Goal: Task Accomplishment & Management: Complete application form

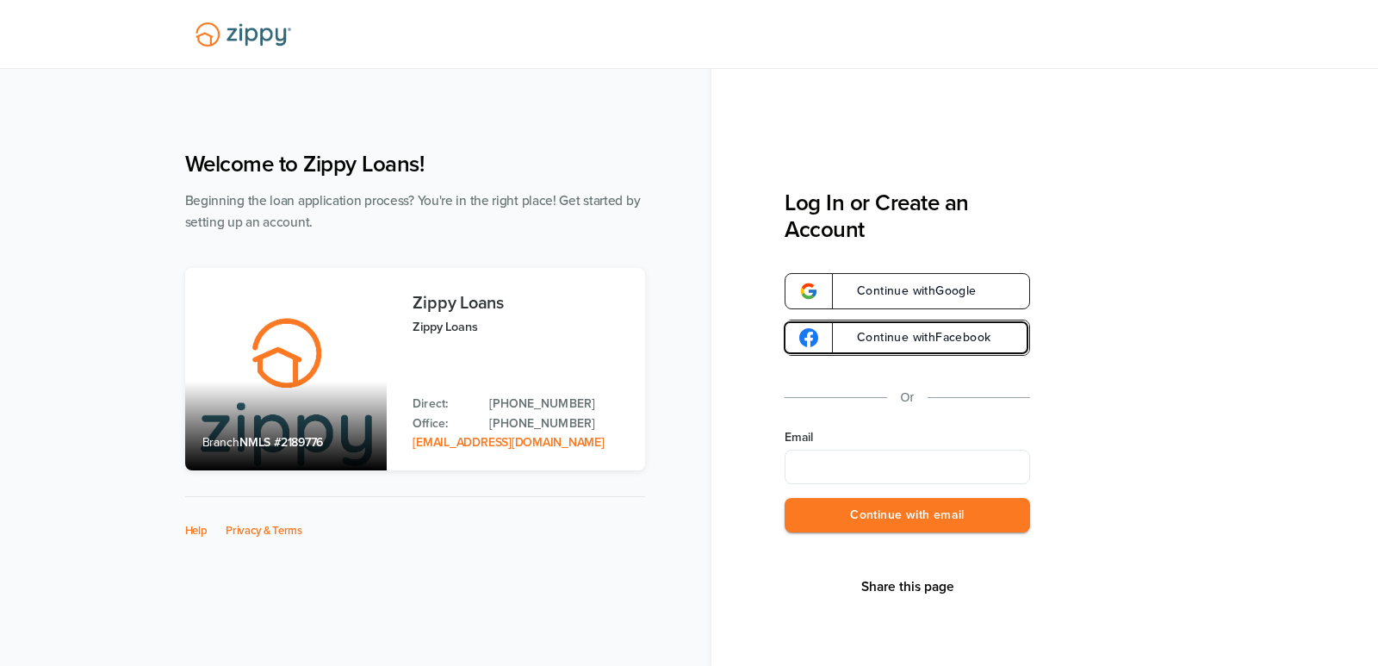
click at [905, 348] on link "Continue with Facebook" at bounding box center [906, 337] width 245 height 36
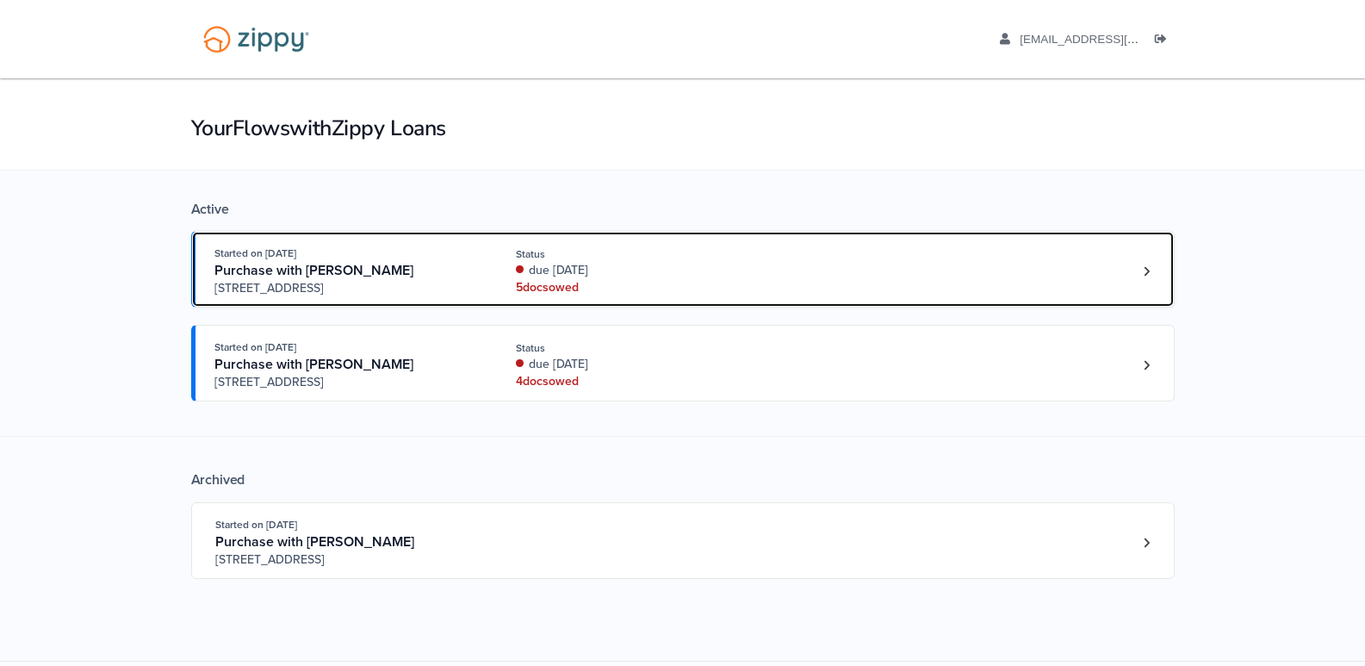
click at [569, 279] on div "5 doc s owed" at bounding box center [631, 287] width 230 height 17
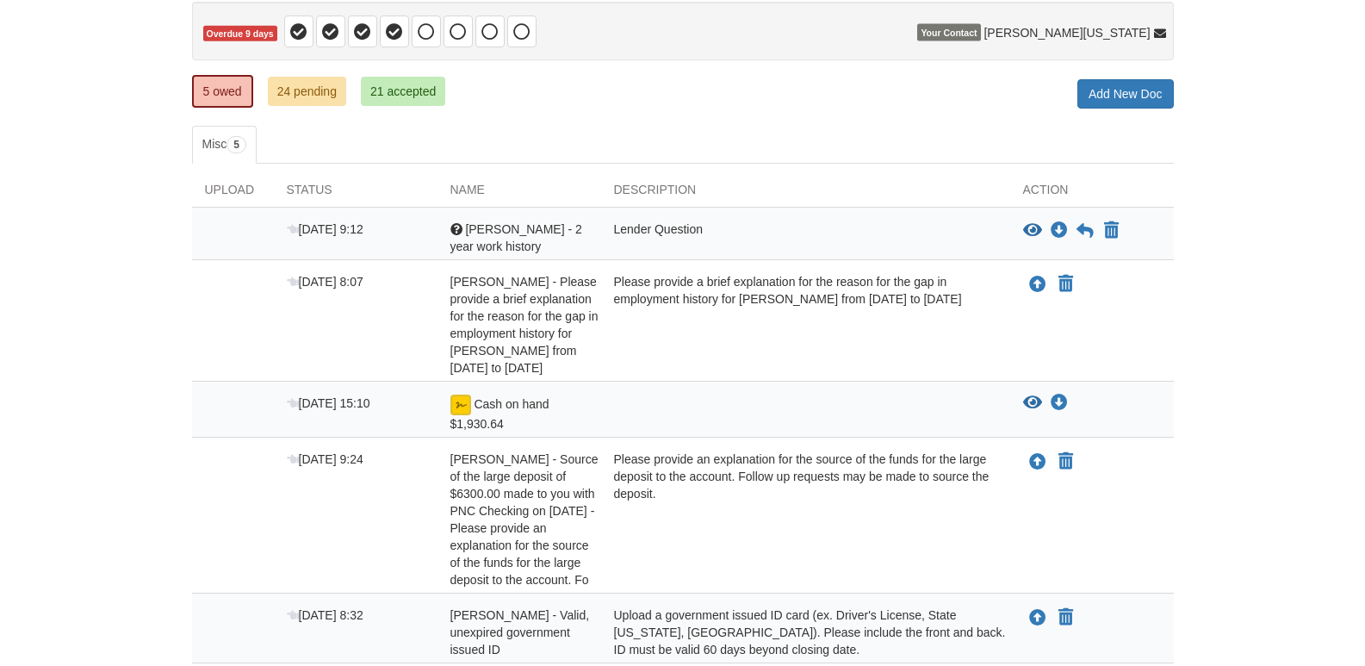
scroll to position [258, 0]
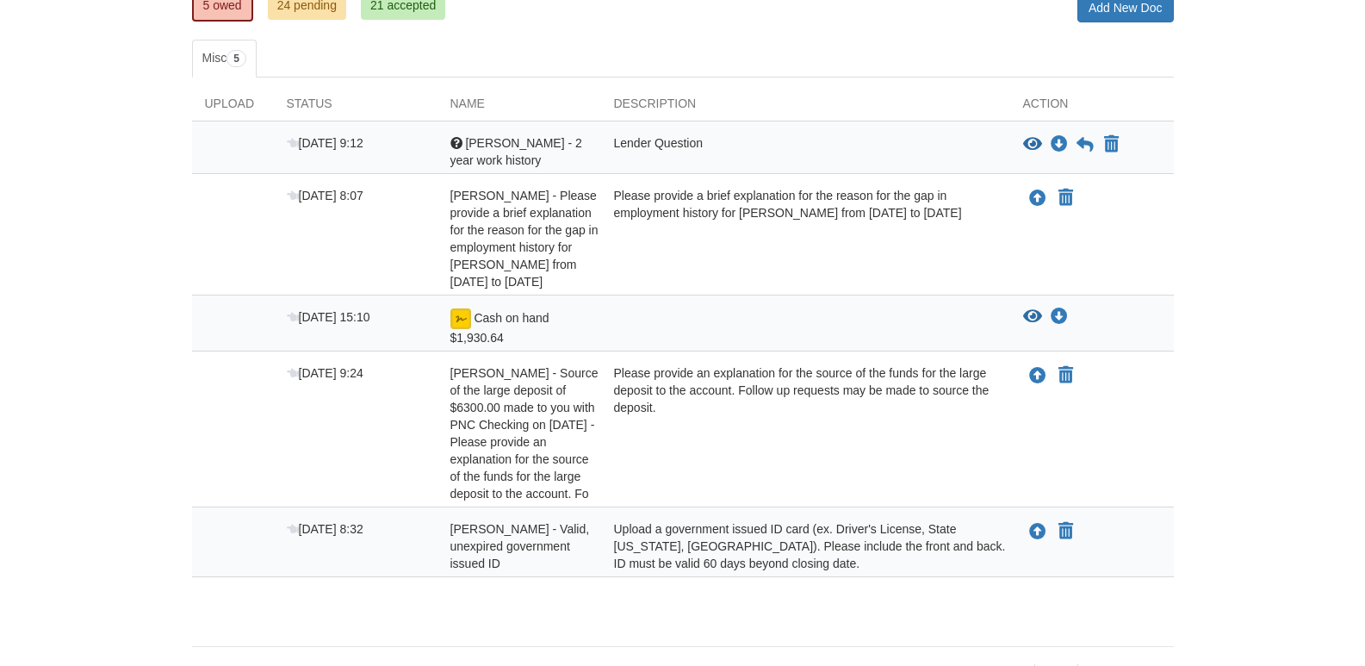
click at [459, 311] on img at bounding box center [460, 318] width 21 height 21
click at [466, 321] on img at bounding box center [460, 318] width 21 height 21
click at [836, 332] on div at bounding box center [805, 327] width 409 height 38
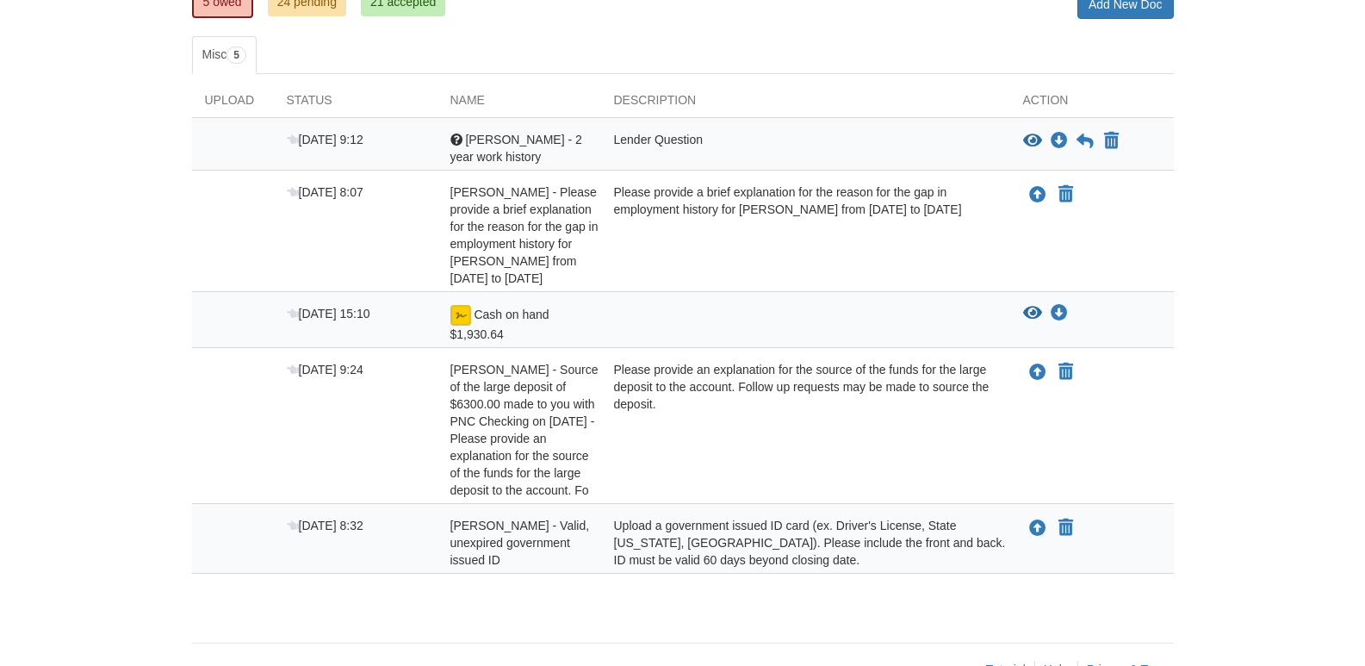
scroll to position [222, 0]
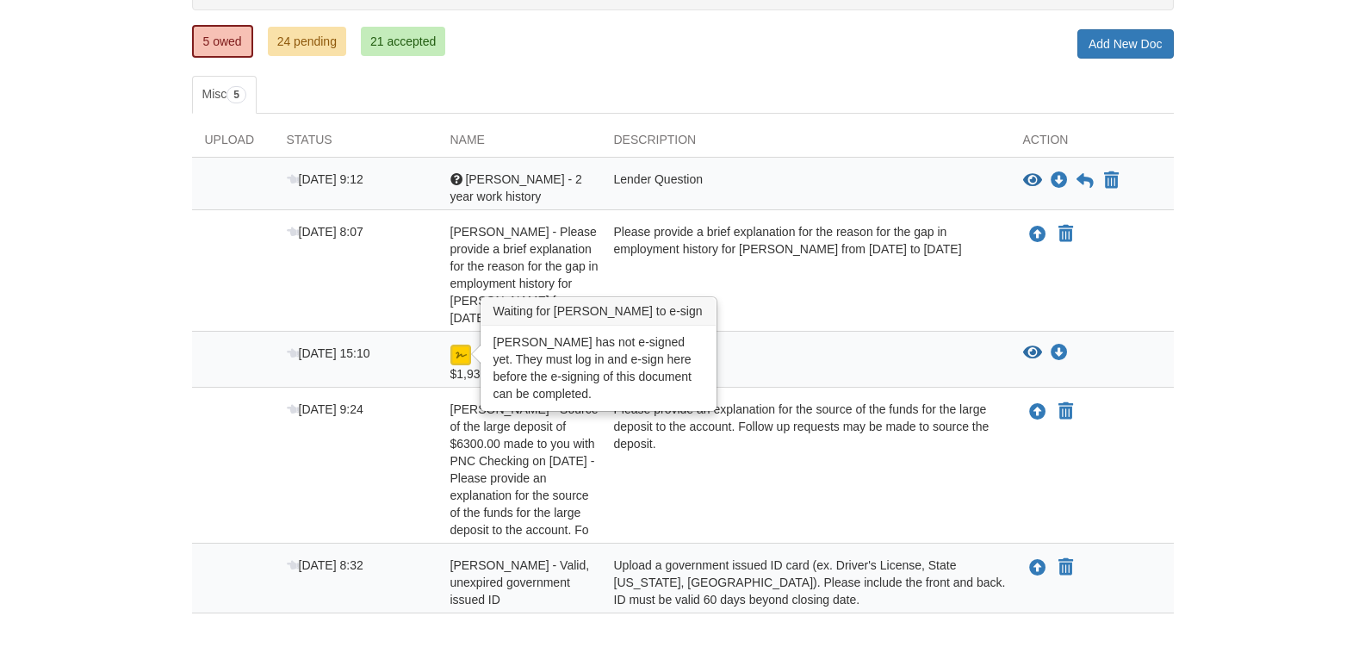
click at [452, 356] on img at bounding box center [460, 354] width 21 height 21
click at [452, 355] on img at bounding box center [460, 354] width 21 height 21
click at [460, 358] on img at bounding box center [460, 354] width 21 height 21
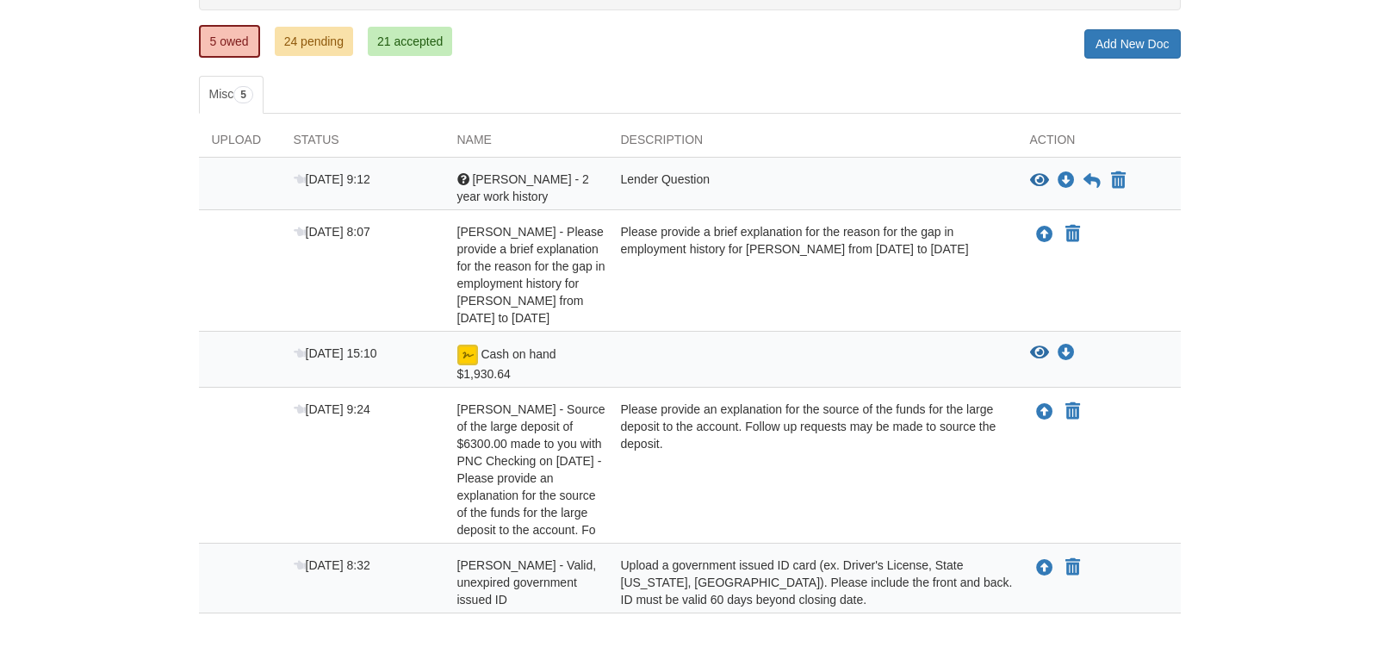
scroll to position [308, 0]
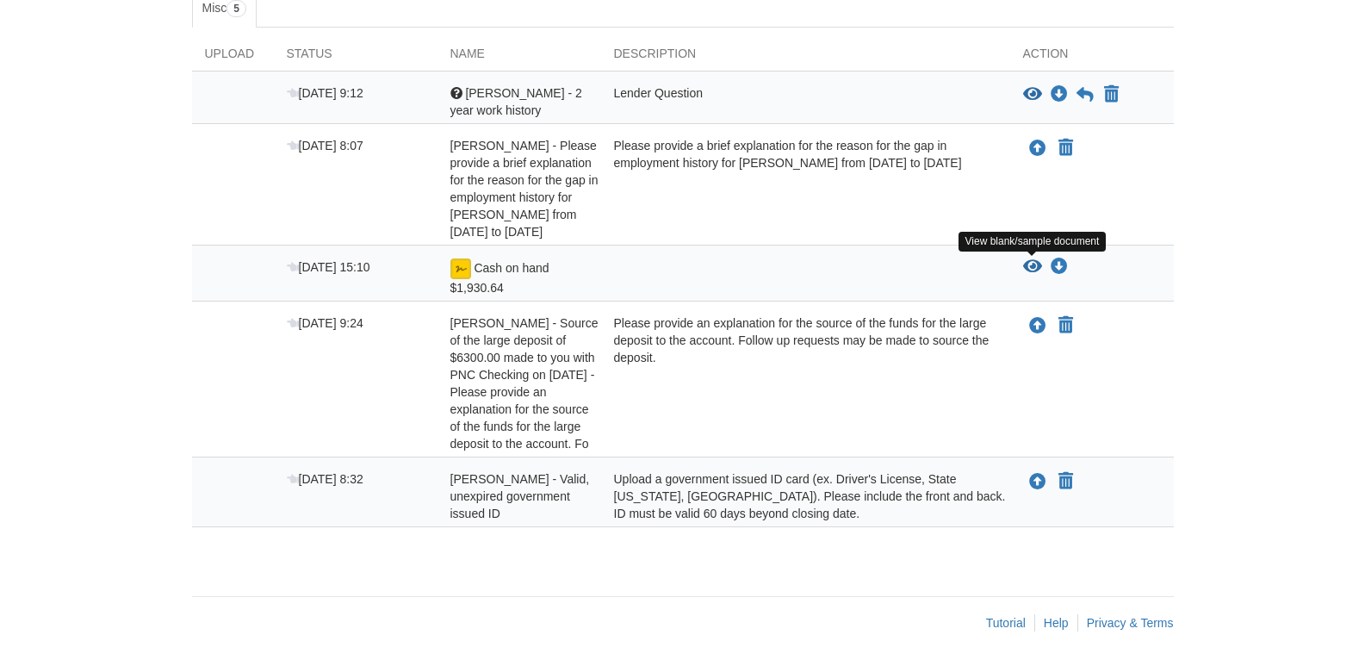
click at [1032, 268] on icon "View Cash on hand $1,930.64" at bounding box center [1032, 266] width 19 height 17
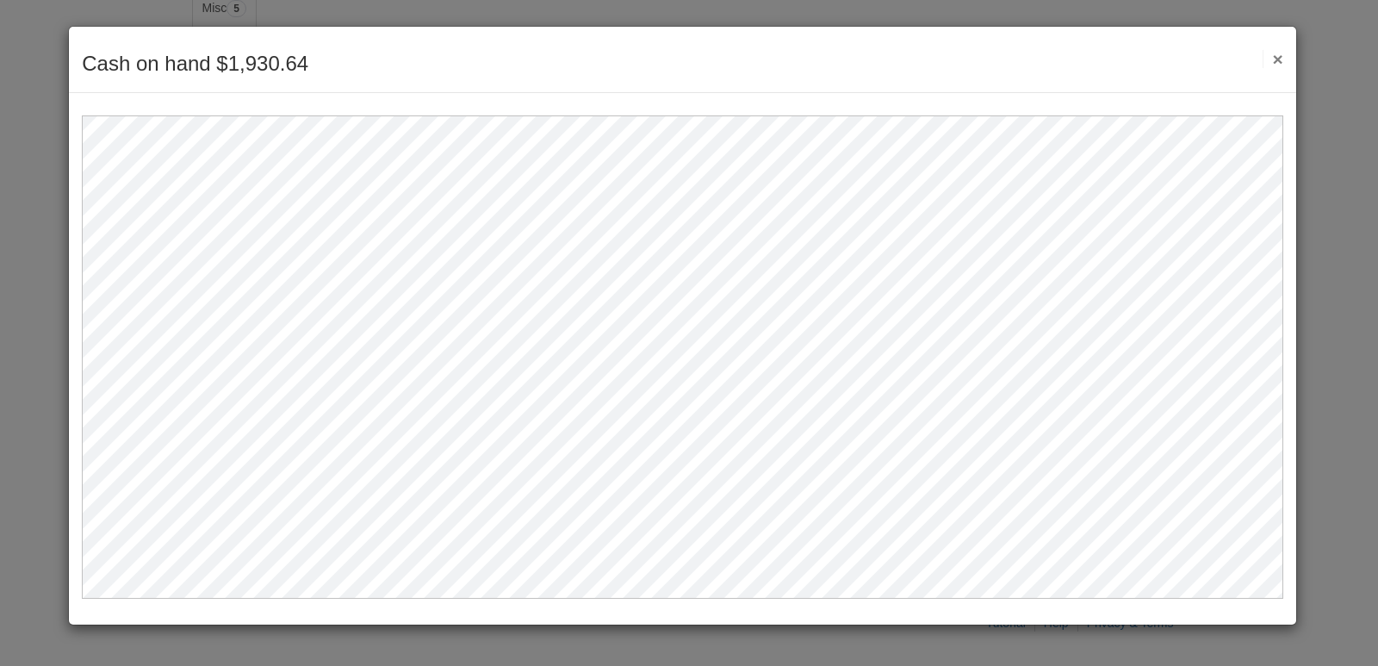
click at [1267, 54] on button "×" at bounding box center [1272, 59] width 20 height 18
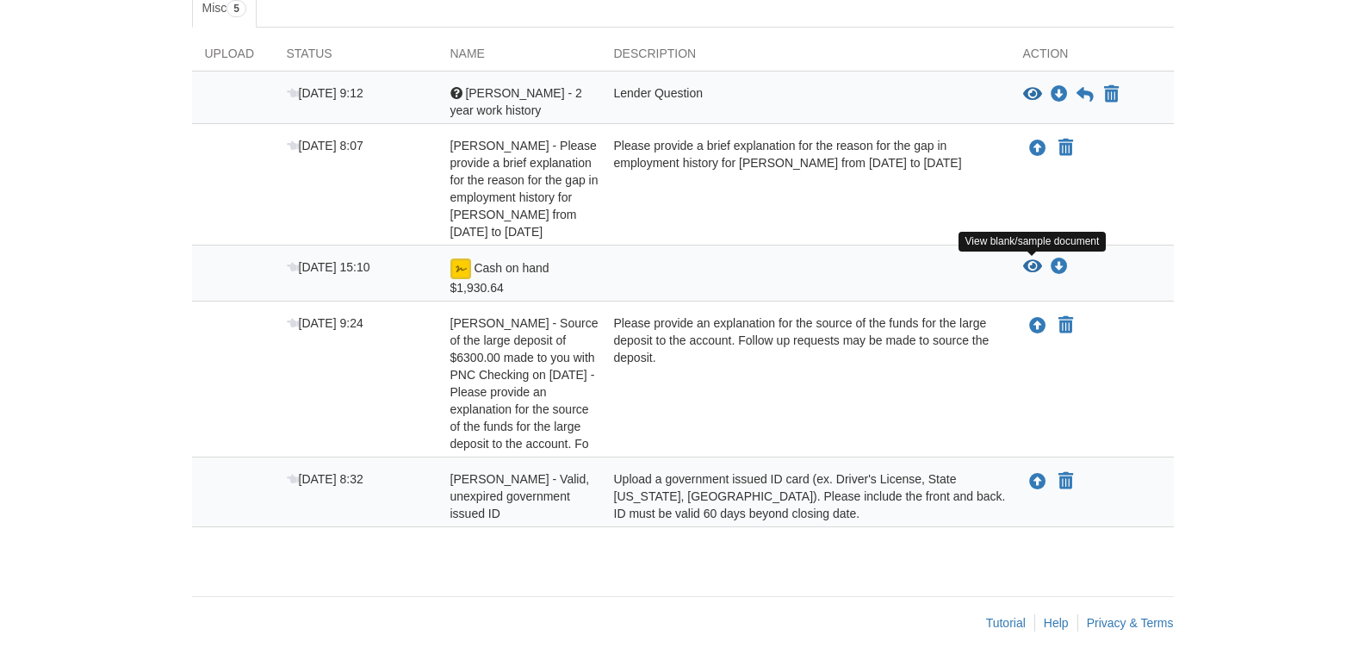
click at [1029, 265] on icon "View Cash on hand $1,930.64" at bounding box center [1032, 266] width 19 height 17
